Goal: Find contact information: Find contact information

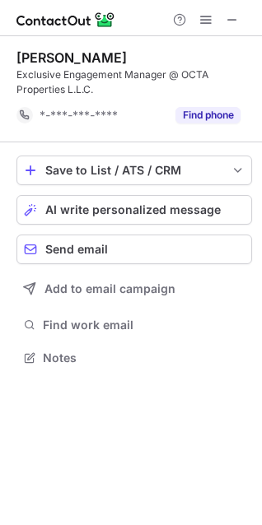
scroll to position [346, 262]
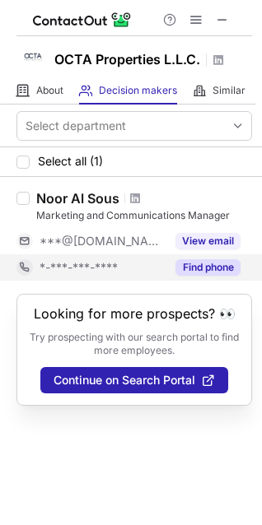
click at [201, 262] on button "Find phone" at bounding box center [207, 267] width 65 height 16
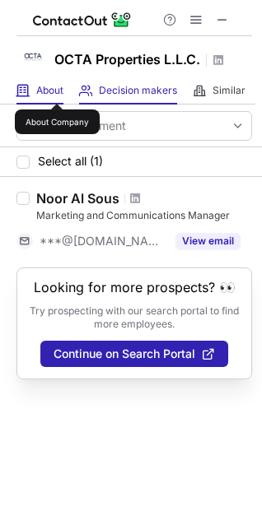
click at [57, 89] on span "About" at bounding box center [49, 90] width 27 height 13
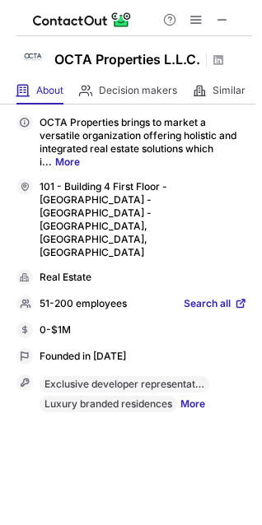
click at [205, 297] on span "Search all" at bounding box center [206, 304] width 47 height 15
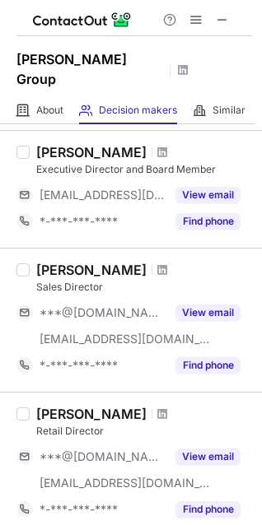
scroll to position [374, 0]
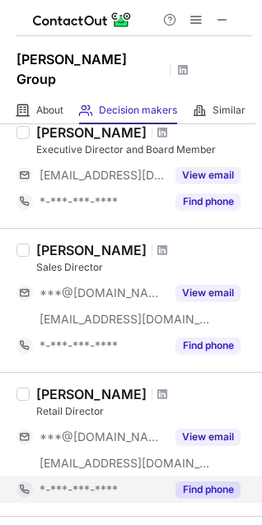
click at [209, 481] on button "Find phone" at bounding box center [207, 489] width 65 height 16
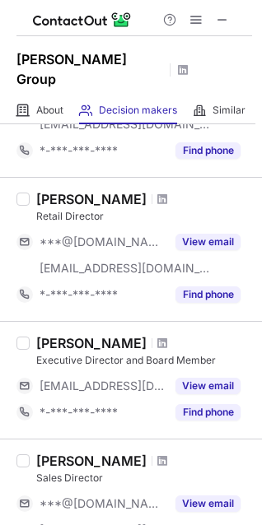
scroll to position [0, 0]
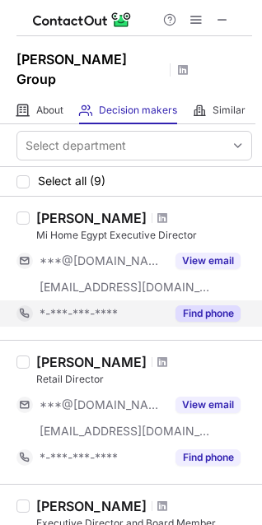
click at [204, 305] on button "Find phone" at bounding box center [207, 313] width 65 height 16
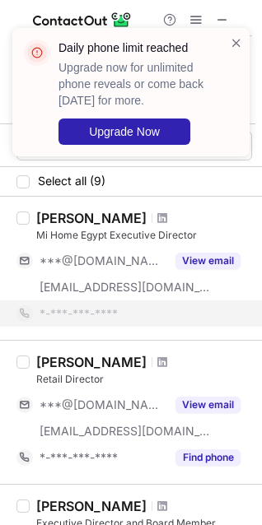
drag, startPoint x: 231, startPoint y: 42, endPoint x: 174, endPoint y: 48, distance: 57.9
click at [231, 41] on span at bounding box center [236, 43] width 13 height 16
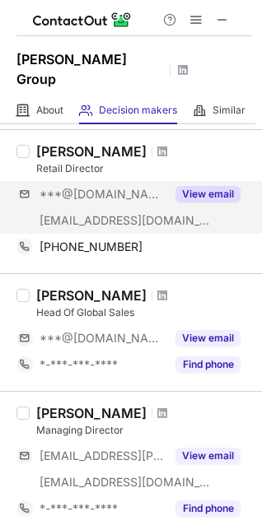
scroll to position [523, 0]
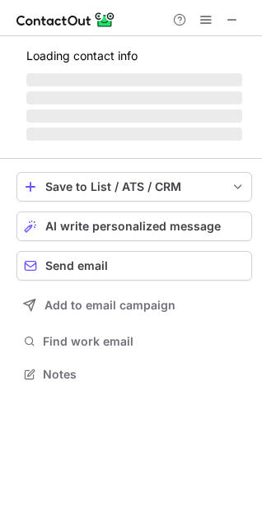
scroll to position [8, 8]
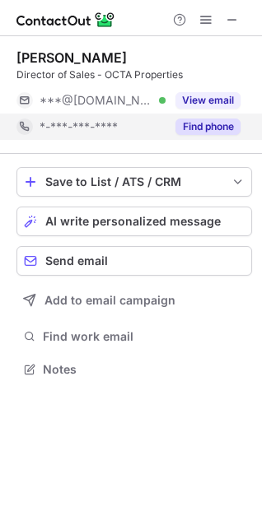
click at [216, 129] on button "Find phone" at bounding box center [207, 126] width 65 height 16
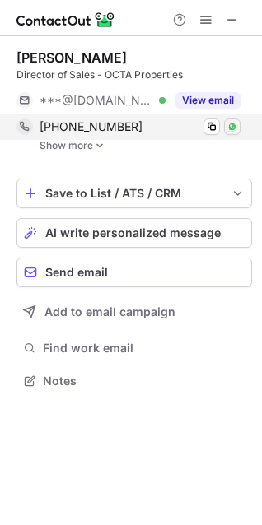
scroll to position [369, 262]
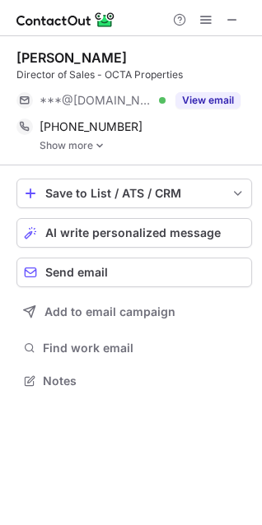
click at [80, 152] on div "Sudhir Datta Director of Sales - OCTA Properties ***@gmail.com Verified View em…" at bounding box center [133, 100] width 235 height 129
click at [79, 150] on link "Show more" at bounding box center [145, 146] width 212 height 12
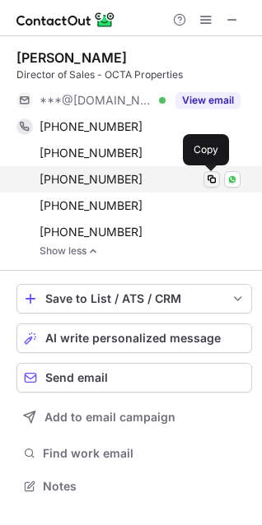
click at [211, 175] on span at bounding box center [211, 179] width 13 height 13
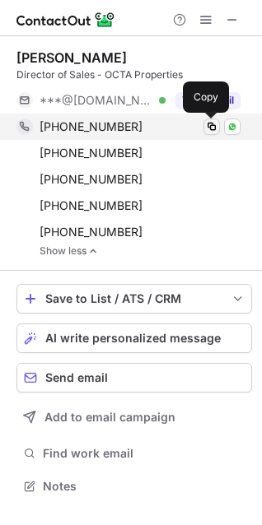
click at [209, 123] on span at bounding box center [211, 126] width 13 height 13
